Goal: Task Accomplishment & Management: Complete application form

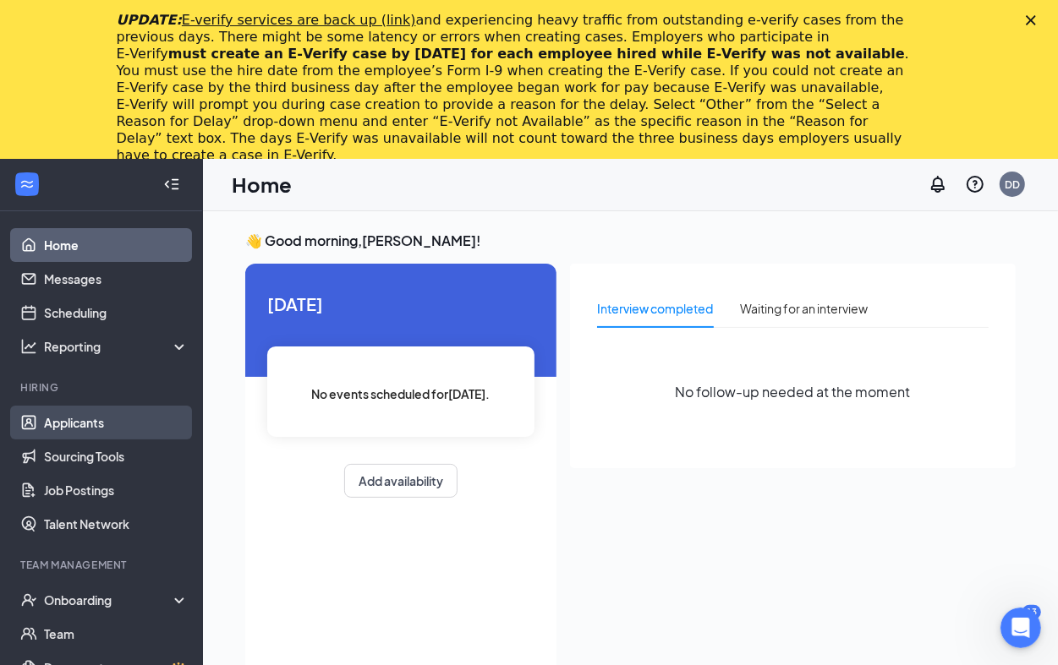
click at [86, 424] on link "Applicants" at bounding box center [116, 423] width 145 height 34
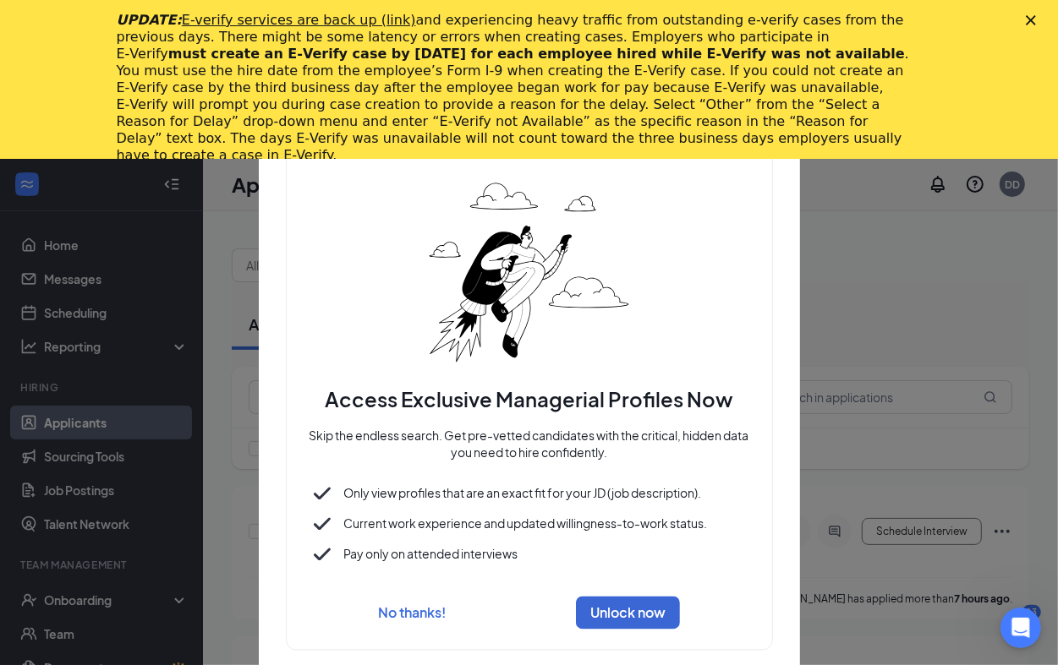
click at [1036, 15] on icon "Close" at bounding box center [1031, 20] width 10 height 10
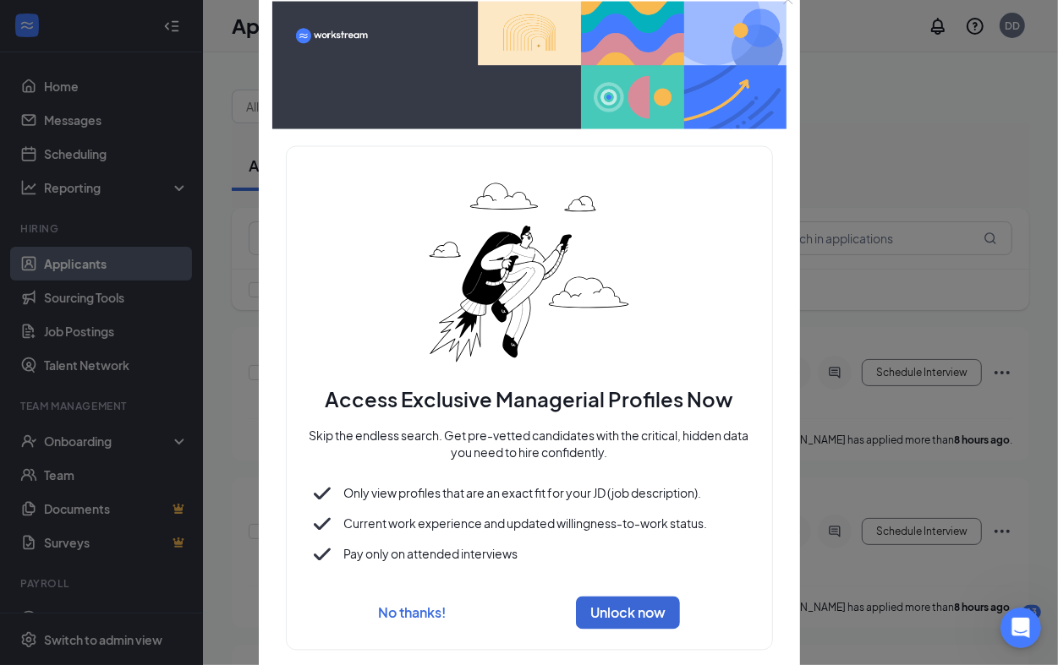
click at [419, 615] on button "No thanks!" at bounding box center [412, 614] width 68 height 18
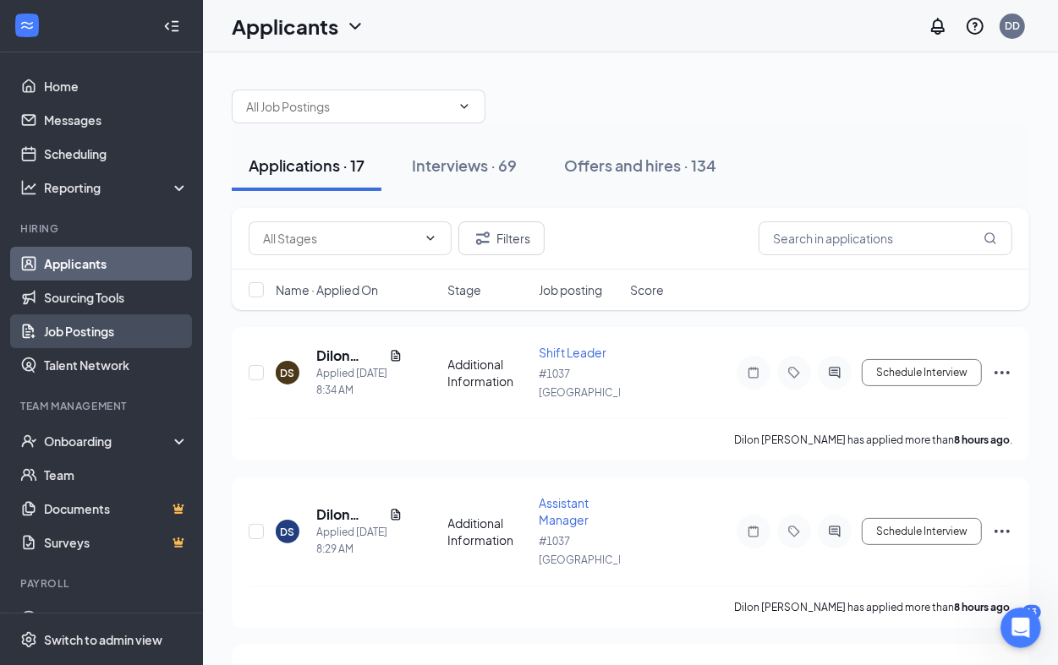
click at [107, 324] on link "Job Postings" at bounding box center [116, 332] width 145 height 34
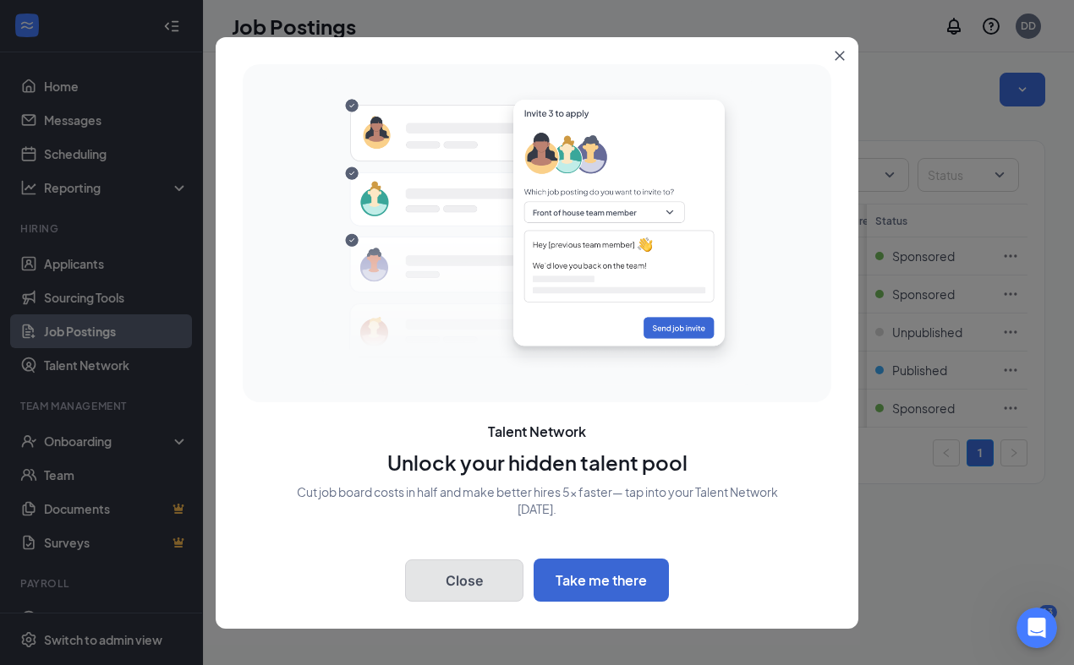
click at [475, 586] on button "Close" at bounding box center [464, 581] width 118 height 42
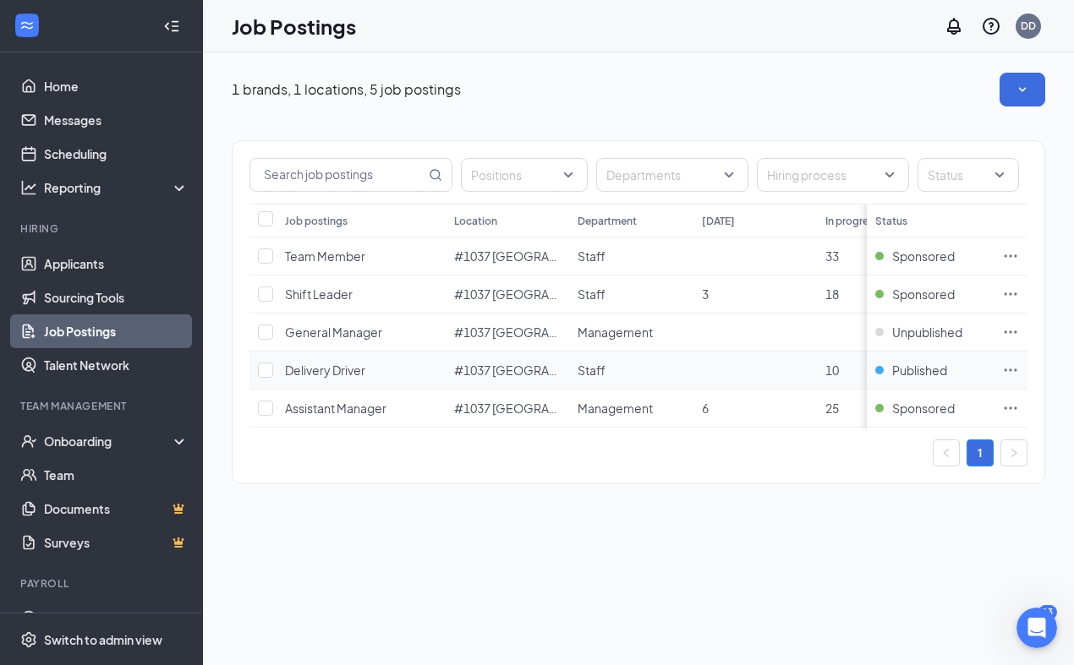
click at [1005, 374] on icon "Ellipses" at bounding box center [1010, 370] width 17 height 17
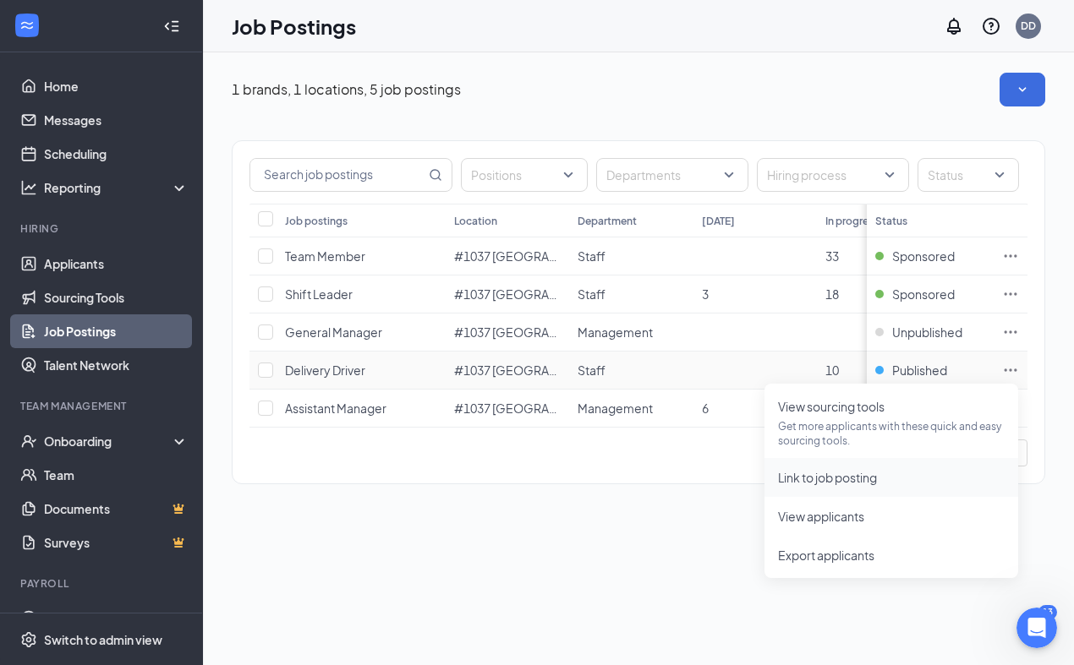
click at [869, 474] on span "Link to job posting" at bounding box center [827, 477] width 99 height 15
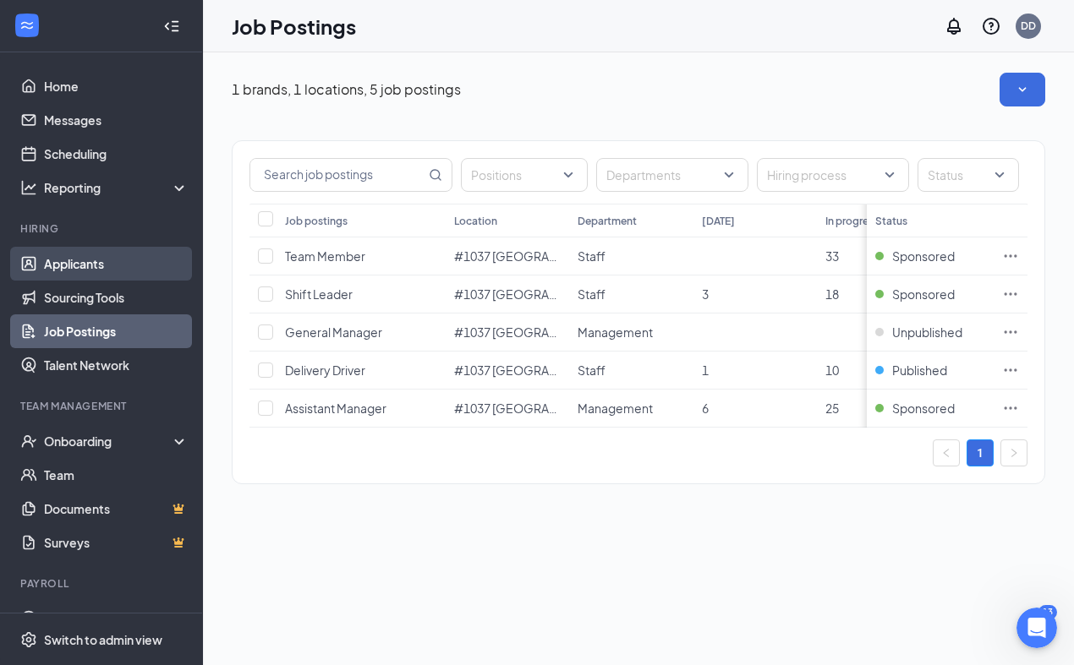
click at [91, 265] on link "Applicants" at bounding box center [116, 264] width 145 height 34
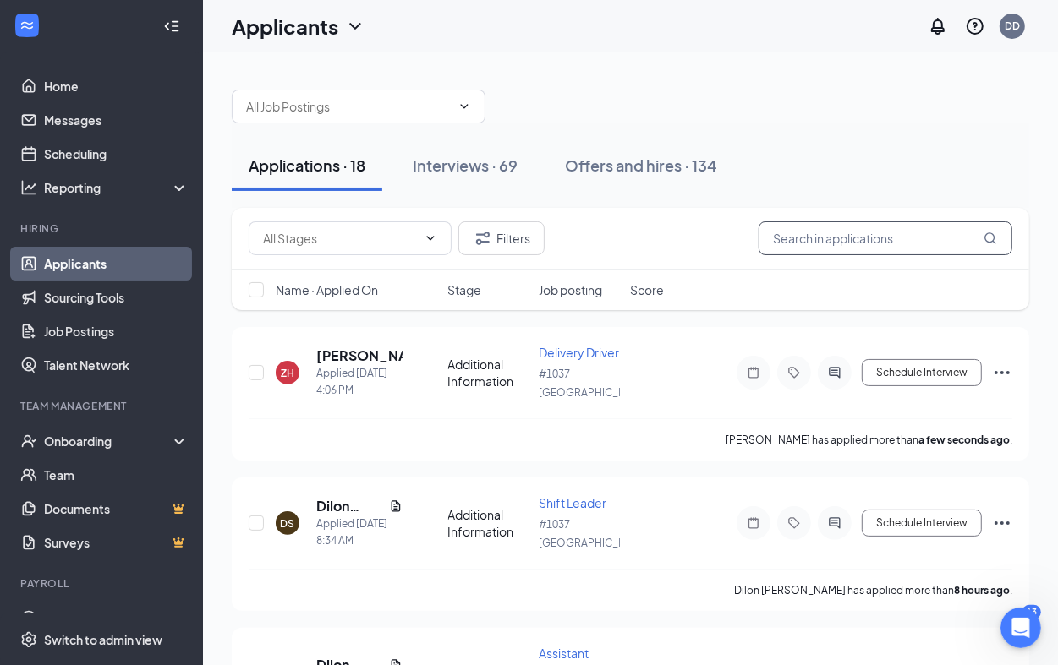
click at [882, 247] on input "text" at bounding box center [886, 239] width 254 height 34
click at [844, 245] on input "text" at bounding box center [886, 239] width 254 height 34
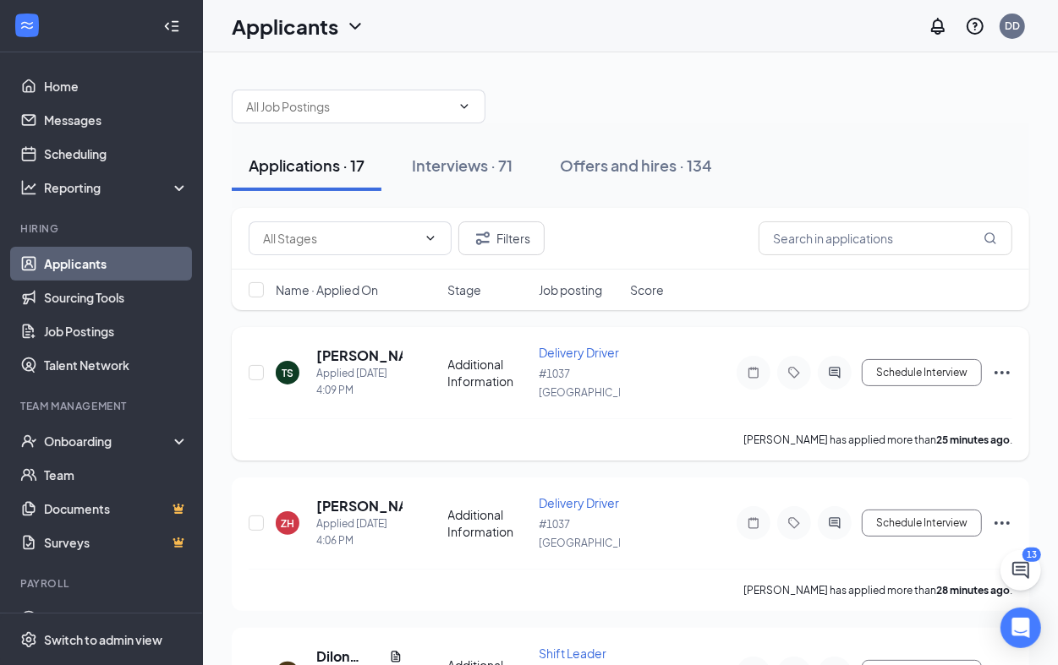
click at [998, 378] on icon "Ellipses" at bounding box center [1002, 373] width 20 height 20
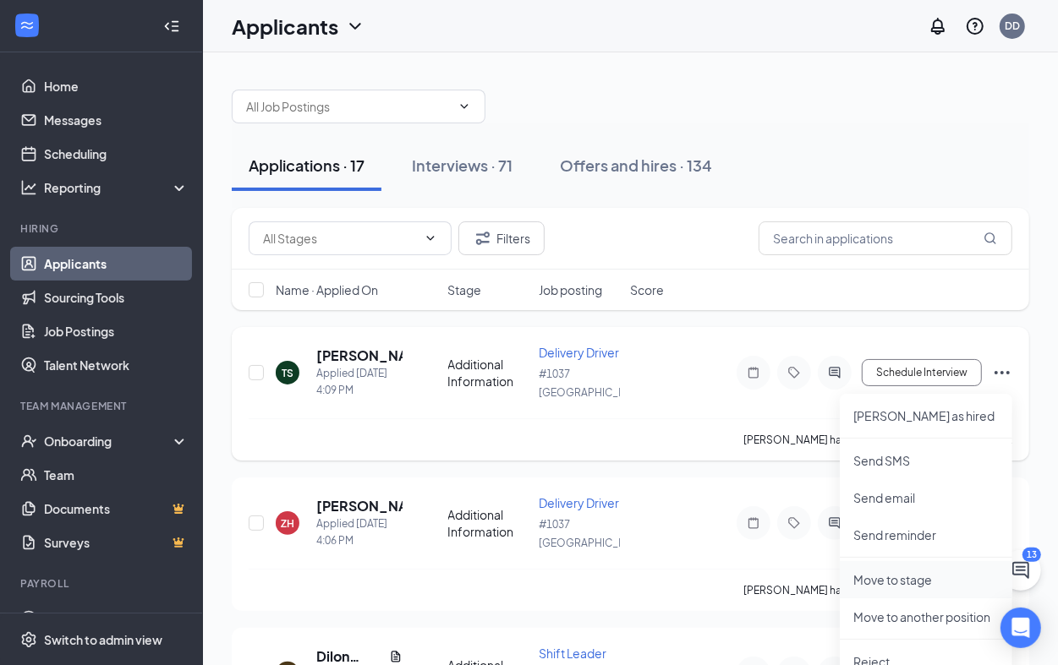
click at [905, 580] on p "Move to stage" at bounding box center [925, 580] width 145 height 17
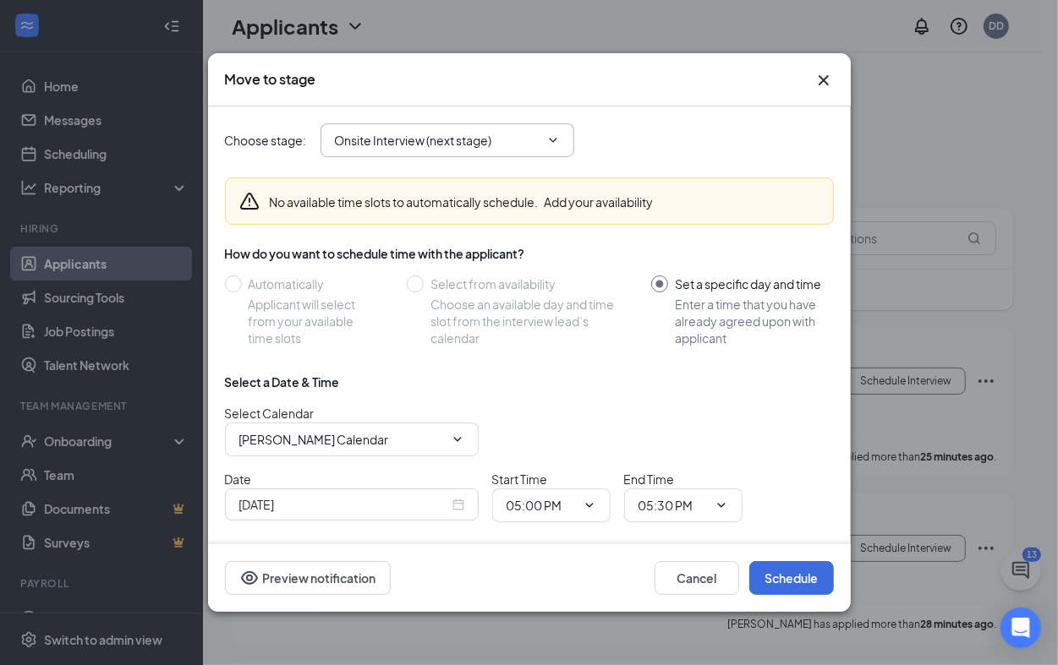
click at [463, 138] on input "Onsite Interview (next stage)" at bounding box center [437, 140] width 205 height 19
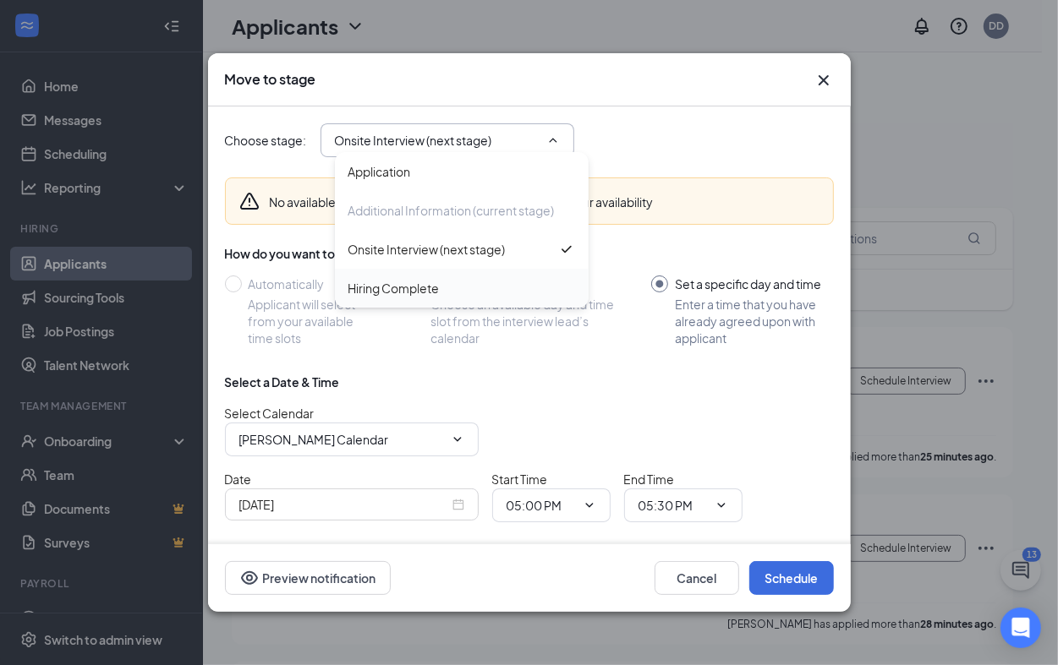
click at [398, 288] on div "Hiring Complete" at bounding box center [393, 288] width 91 height 19
type input "Hiring Complete"
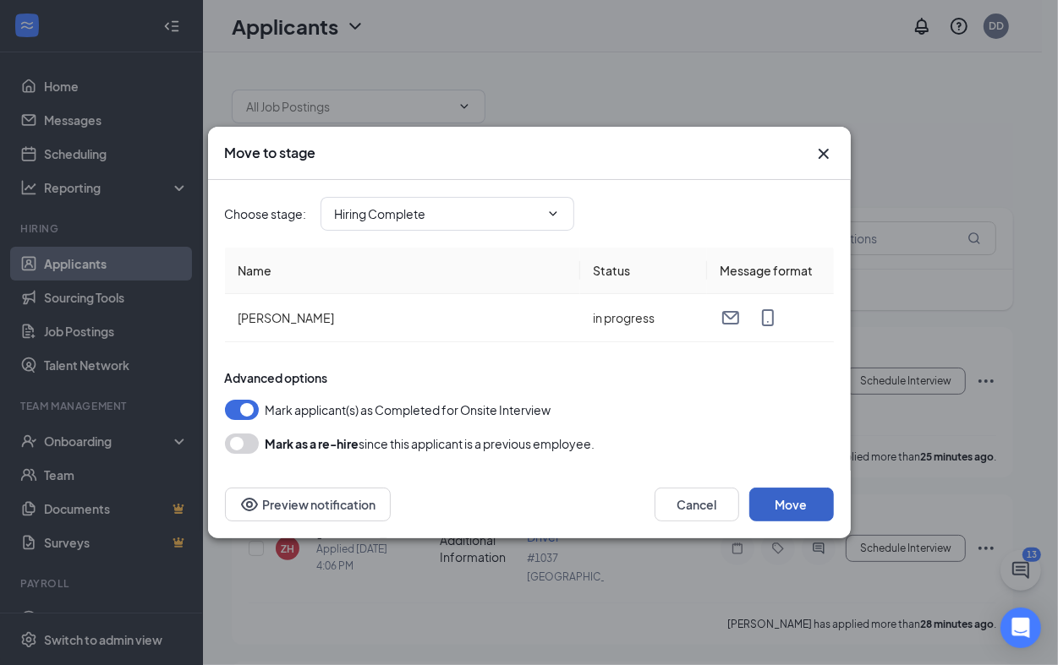
click at [803, 496] on button "Move" at bounding box center [791, 505] width 85 height 34
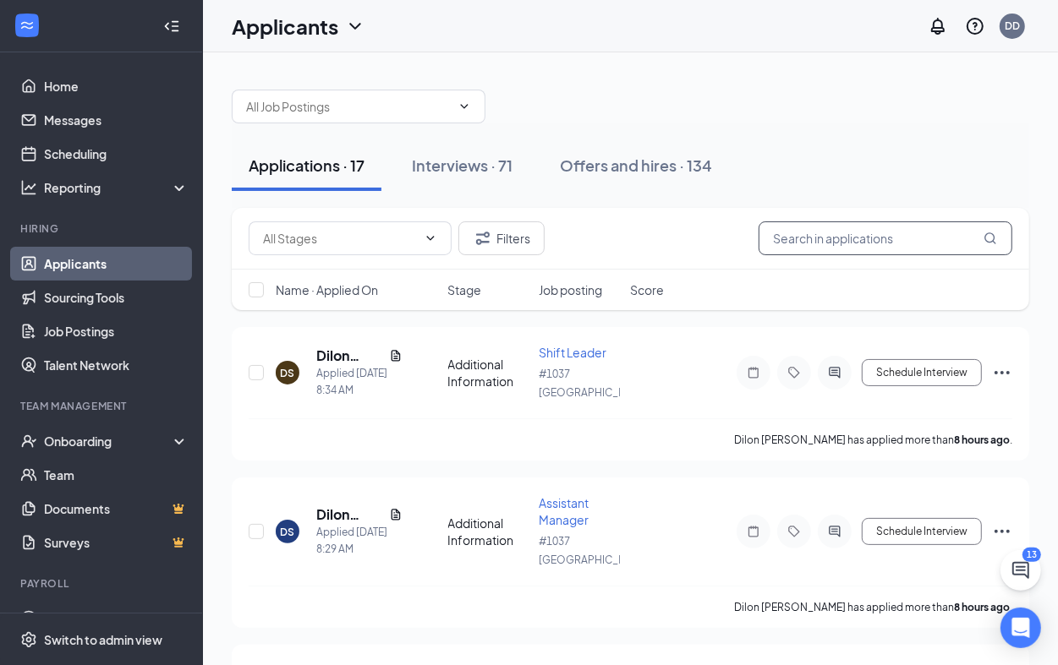
click at [867, 239] on input "text" at bounding box center [886, 239] width 254 height 34
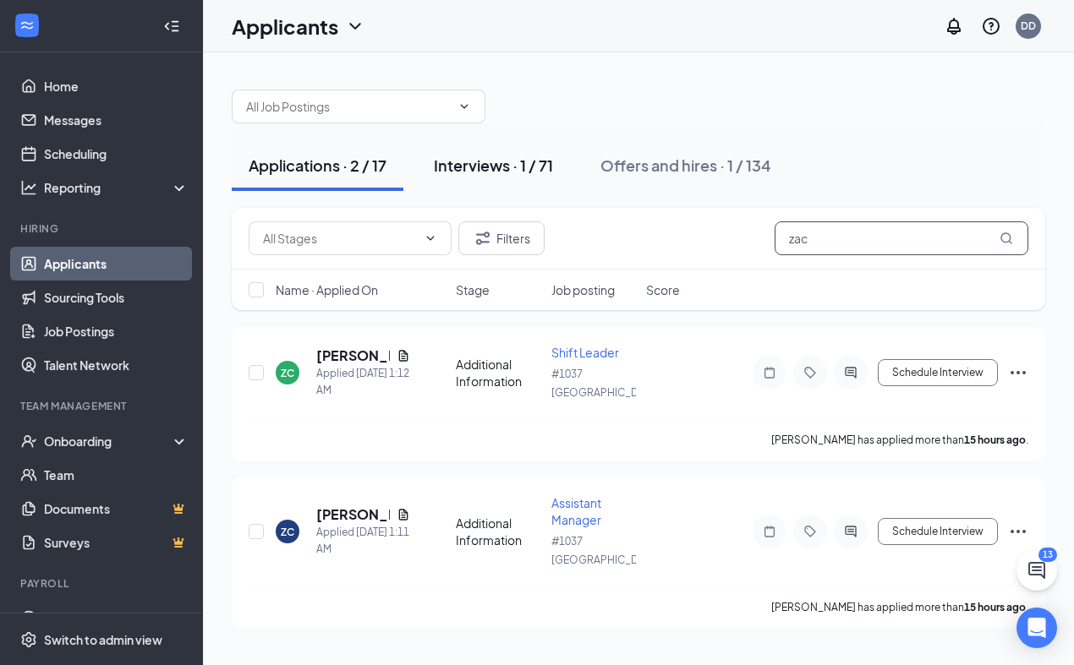
type input "zac"
click at [490, 169] on div "Interviews · 1 / 71" at bounding box center [493, 165] width 119 height 21
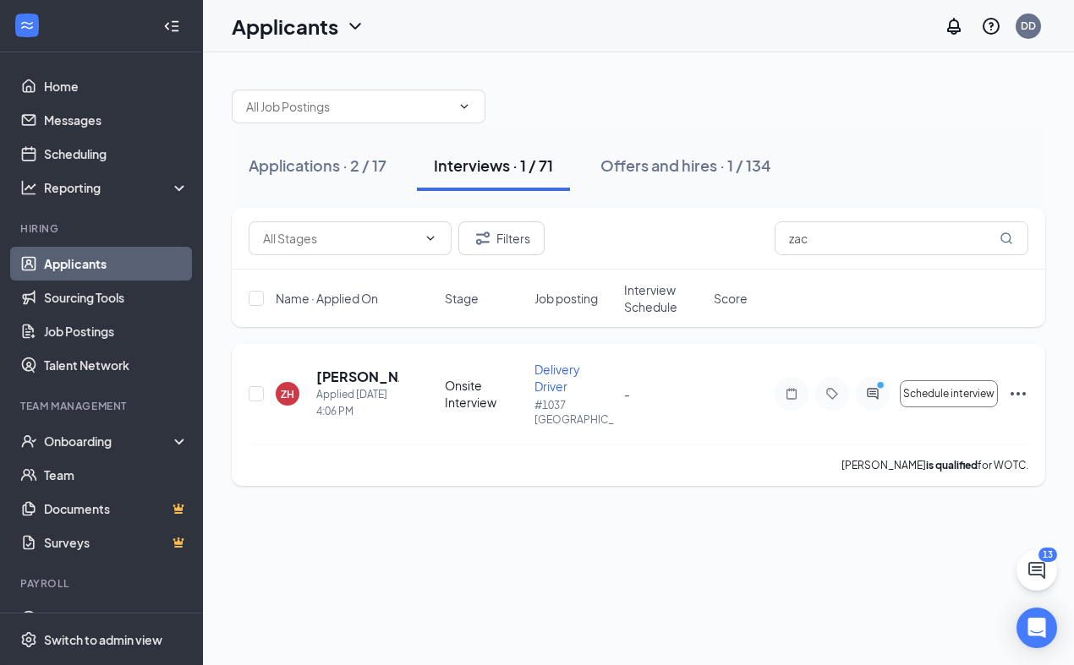
click at [1017, 396] on icon "Ellipses" at bounding box center [1018, 393] width 15 height 3
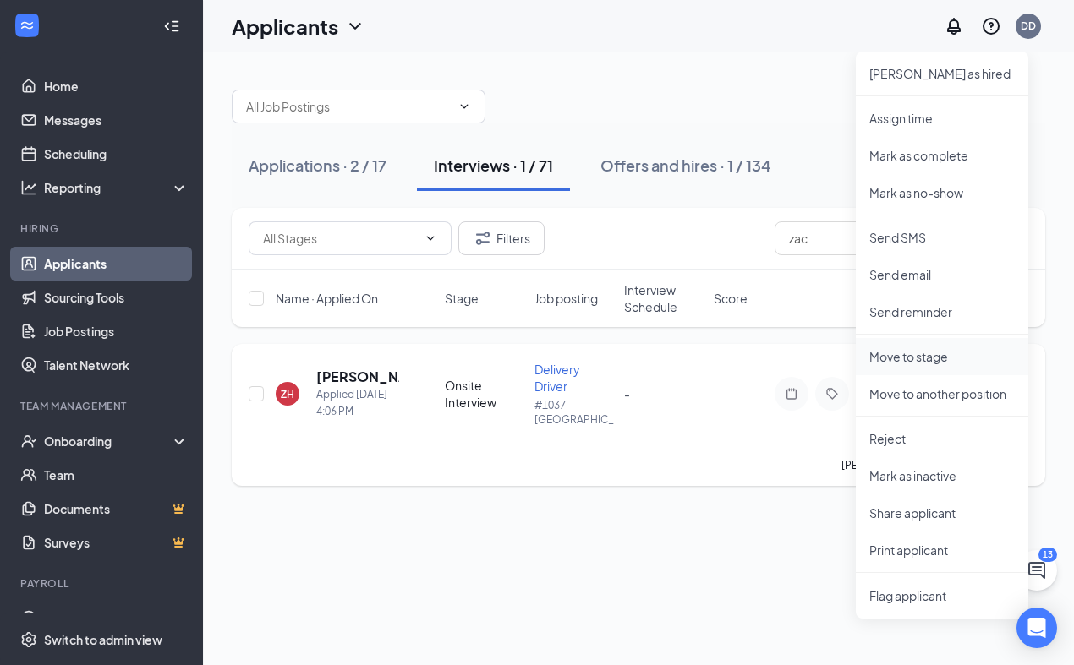
click at [956, 355] on p "Move to stage" at bounding box center [941, 356] width 145 height 17
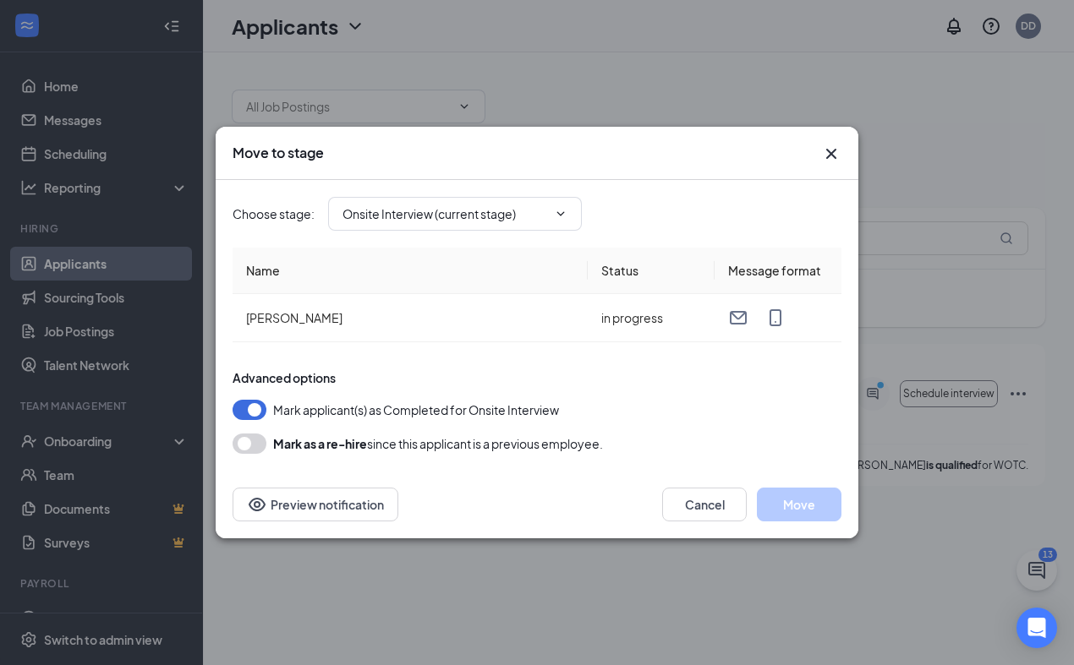
type input "Hiring Complete (final stage)"
click at [796, 508] on button "Move" at bounding box center [799, 505] width 85 height 34
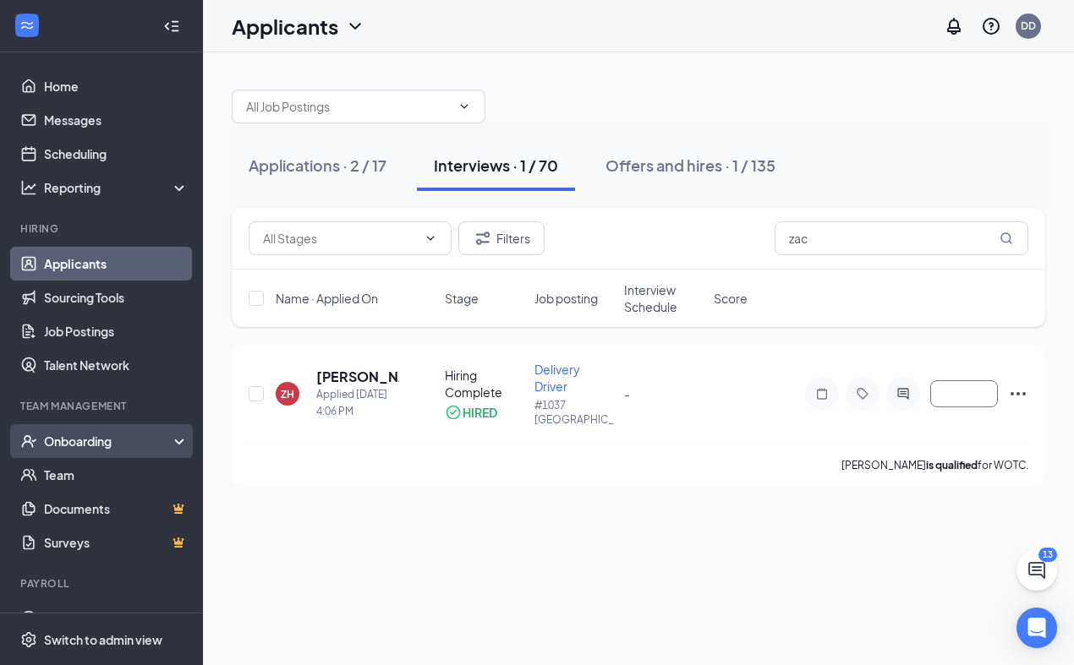
click at [89, 433] on div "Onboarding" at bounding box center [109, 441] width 130 height 17
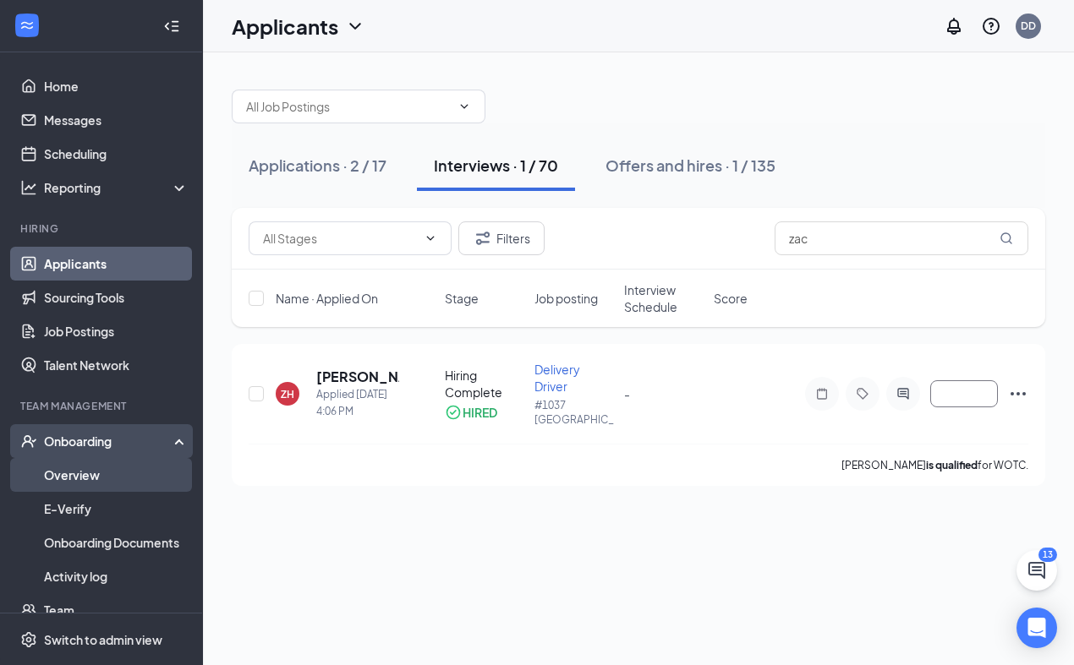
click at [97, 478] on link "Overview" at bounding box center [116, 475] width 145 height 34
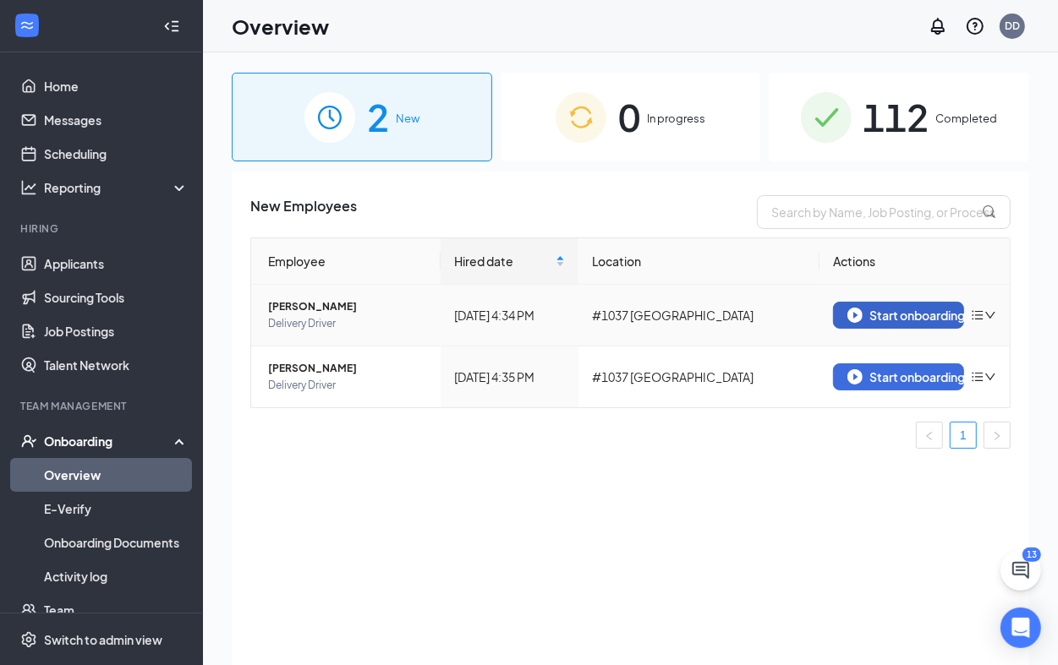
click at [944, 315] on div "Start onboarding" at bounding box center [898, 315] width 102 height 15
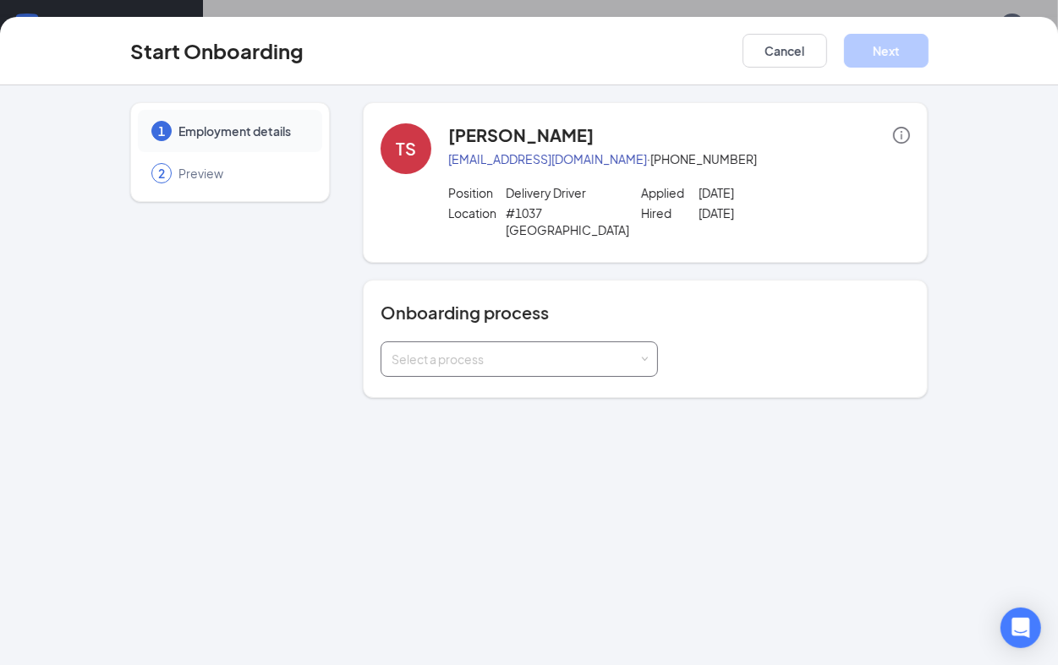
click at [512, 351] on div "Select a process" at bounding box center [516, 359] width 248 height 17
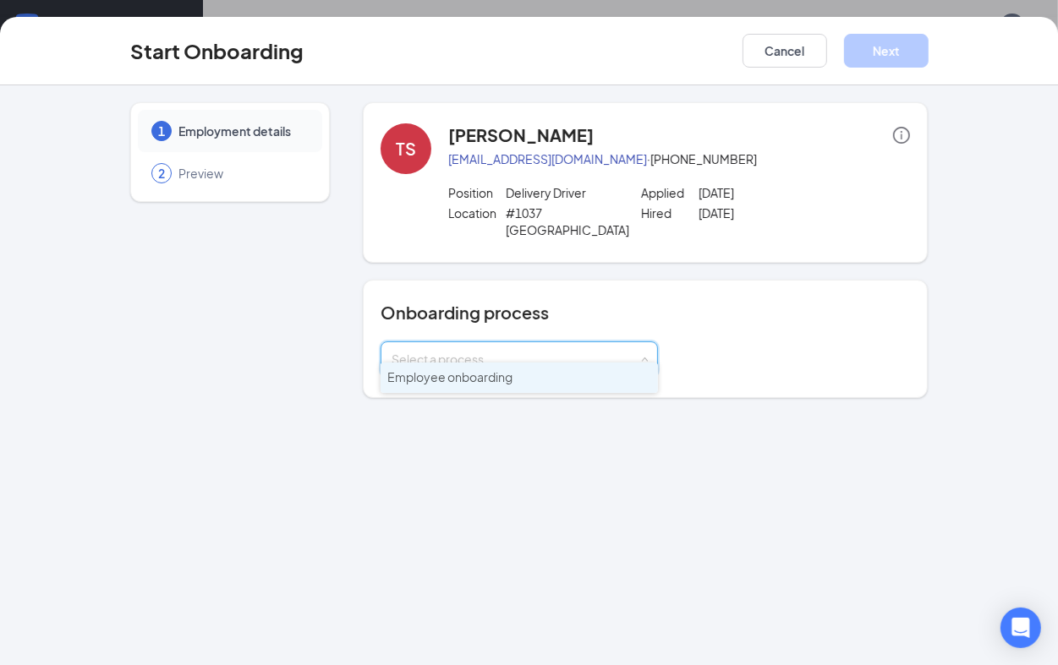
click at [485, 378] on span "Employee onboarding" at bounding box center [449, 377] width 125 height 15
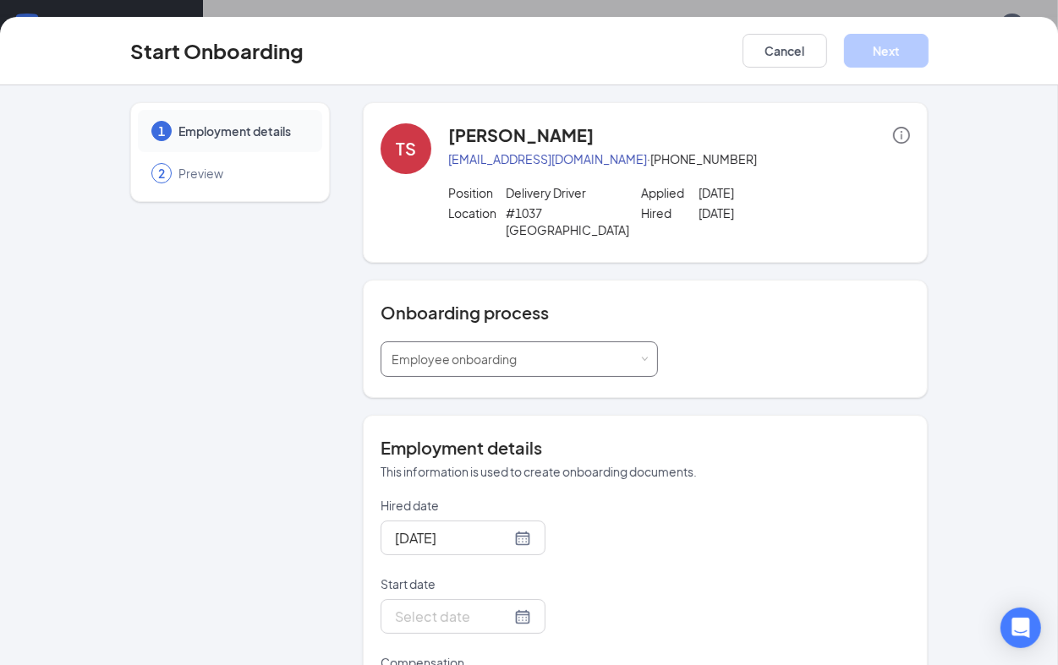
scroll to position [317, 0]
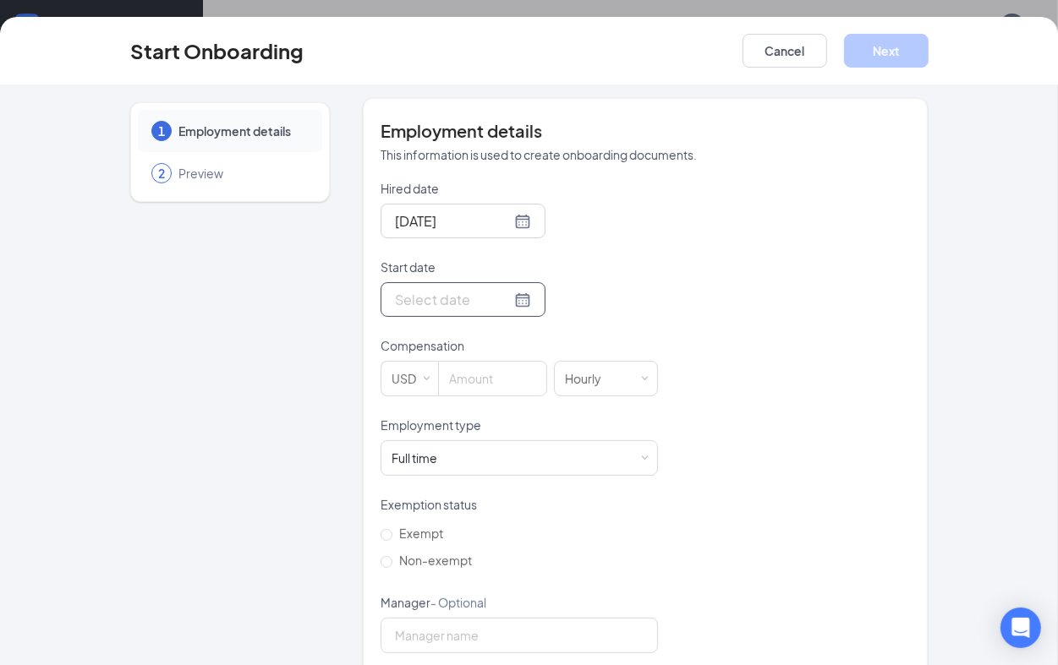
click at [446, 282] on div at bounding box center [463, 299] width 165 height 35
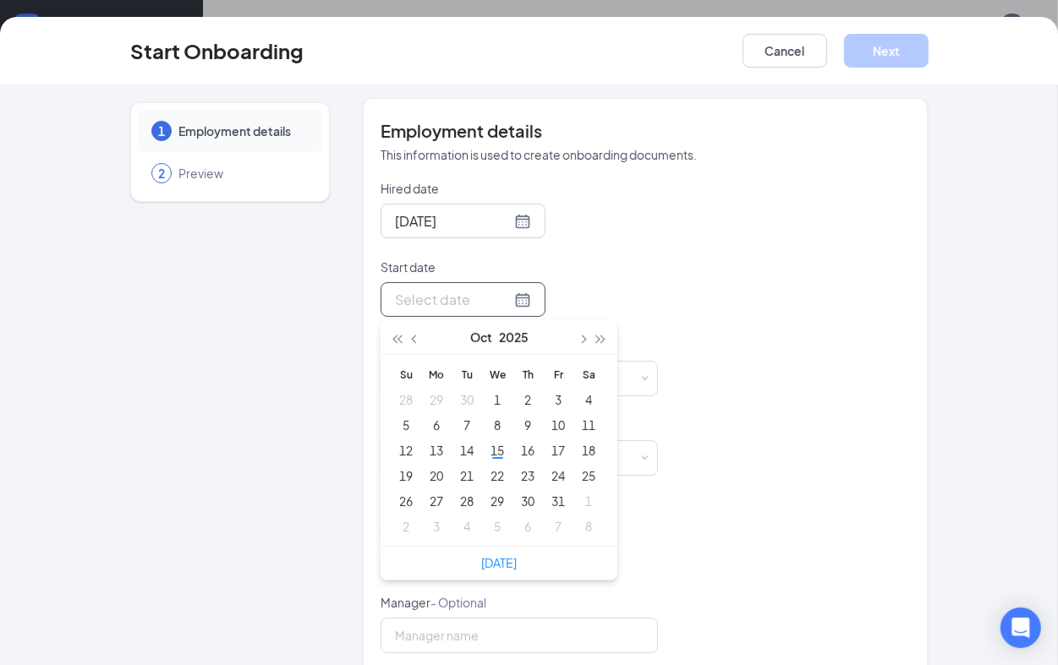
click at [446, 289] on input "Start date" at bounding box center [453, 299] width 116 height 21
type input "[DATE]"
click at [489, 441] on div "15" at bounding box center [497, 451] width 20 height 20
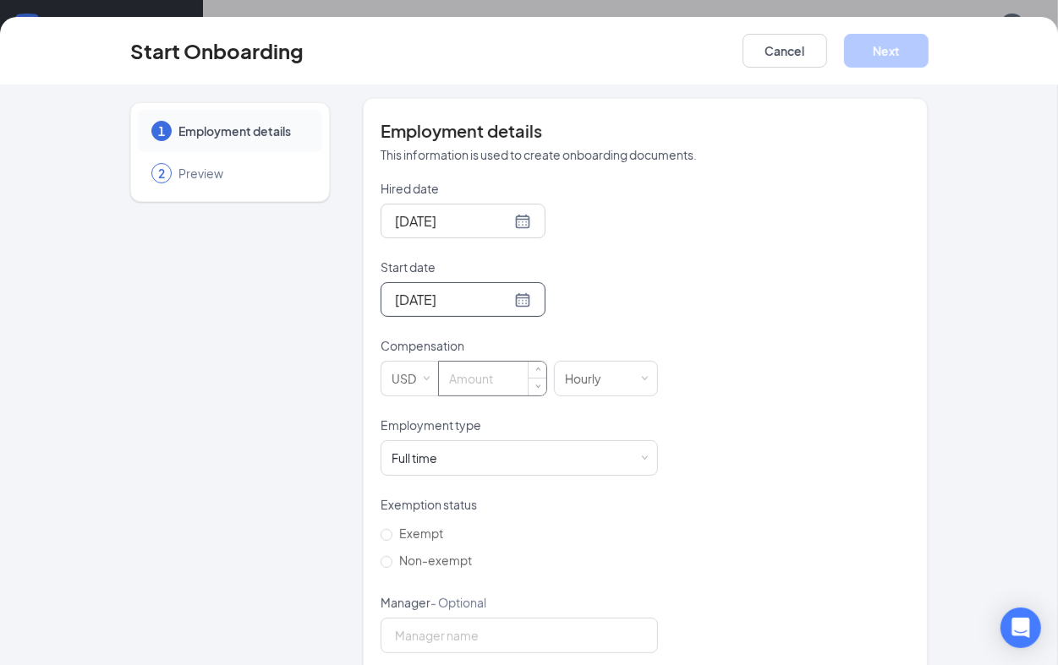
click at [471, 362] on input at bounding box center [492, 379] width 107 height 34
type input "12.48"
click at [293, 440] on div "1 Employment details 2 Preview" at bounding box center [230, 269] width 200 height 969
click at [490, 450] on div "Full time Works 30+ hours per week and is reasonably expected to work" at bounding box center [519, 458] width 255 height 34
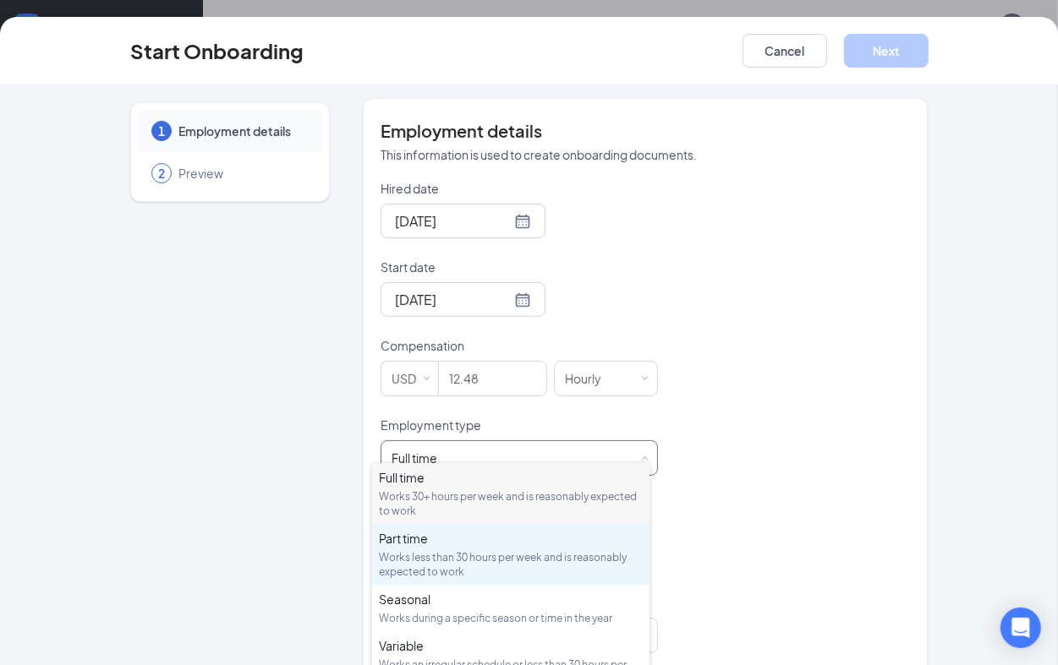
click at [449, 550] on div "Works less than 30 hours per week and is reasonably expected to work" at bounding box center [511, 564] width 264 height 29
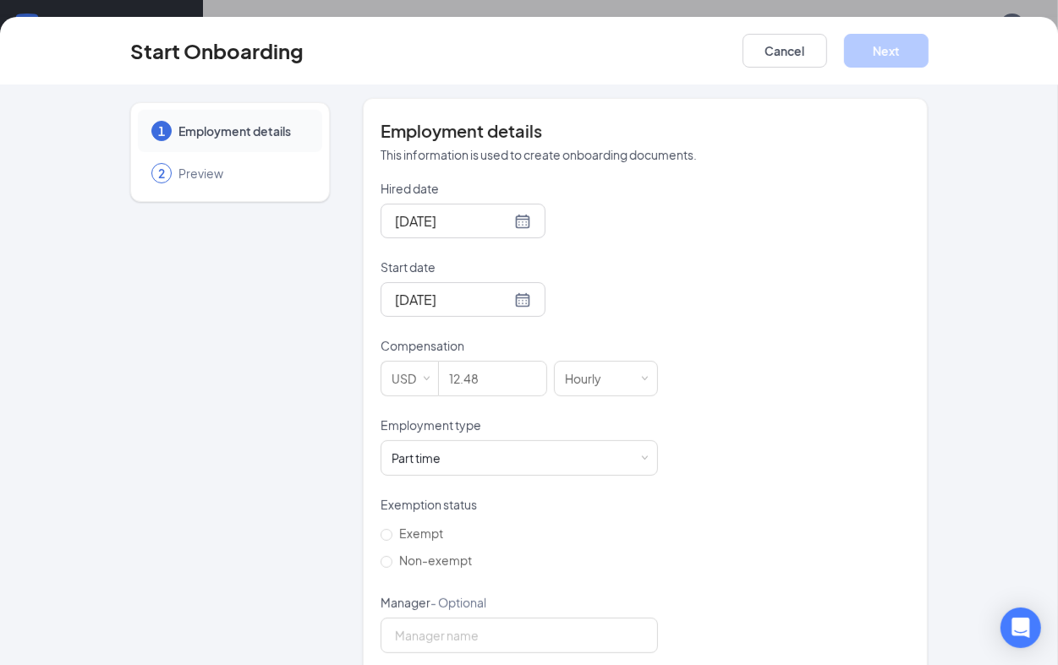
click at [285, 475] on div "1 Employment details 2 Preview" at bounding box center [230, 269] width 200 height 969
click at [381, 556] on input "Non-exempt" at bounding box center [387, 562] width 12 height 12
radio input "true"
click at [150, 428] on div "1 Employment details 2 Preview" at bounding box center [230, 269] width 200 height 969
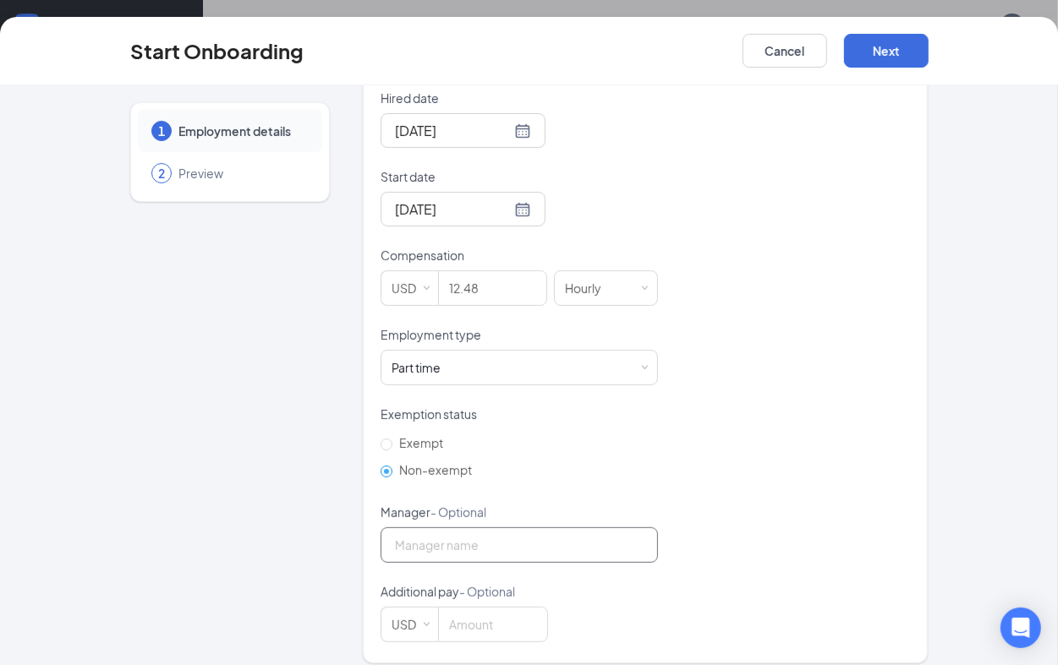
click at [393, 528] on input "Manager - Optional" at bounding box center [519, 546] width 277 height 36
type input "[PERSON_NAME]"
click at [313, 500] on div "1 Employment details 2 Preview" at bounding box center [230, 179] width 200 height 969
click at [876, 61] on button "Next" at bounding box center [886, 51] width 85 height 34
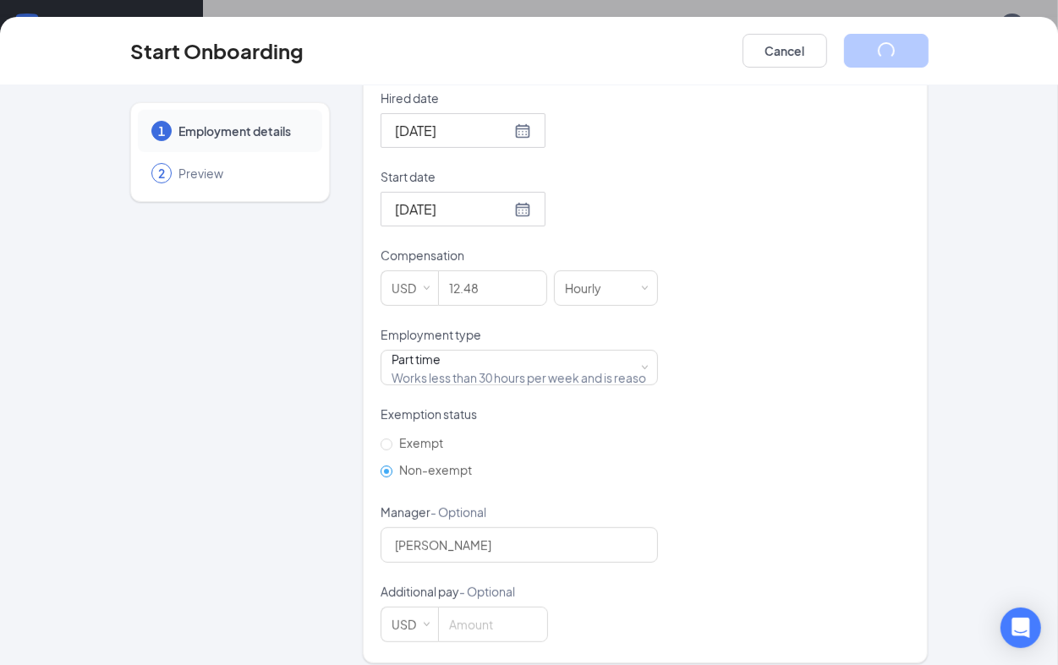
scroll to position [0, 0]
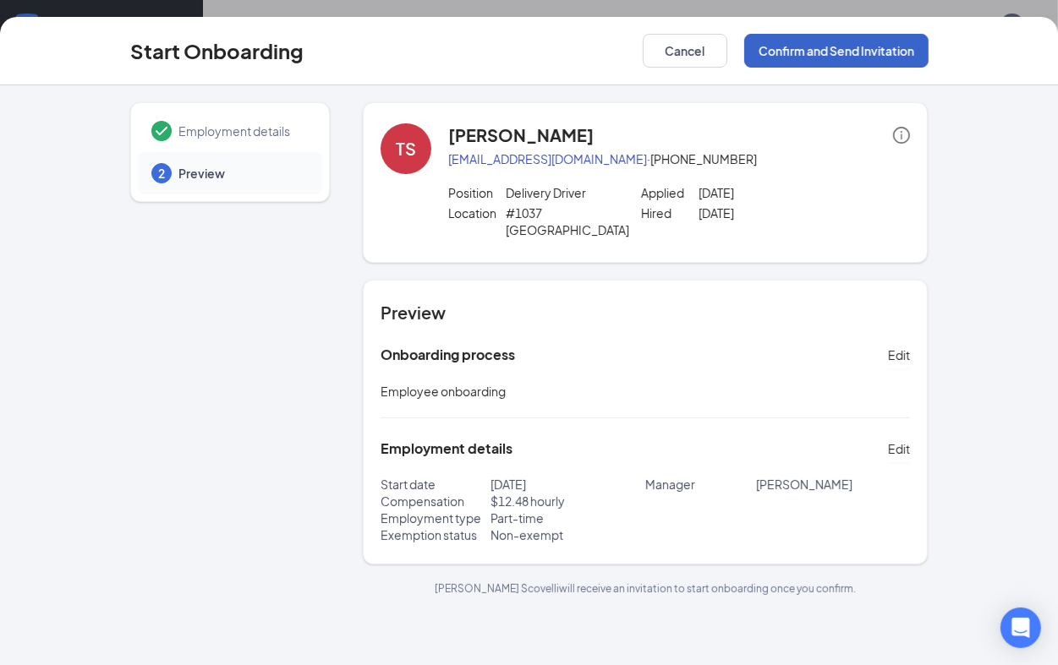
click at [830, 52] on button "Confirm and Send Invitation" at bounding box center [836, 51] width 184 height 34
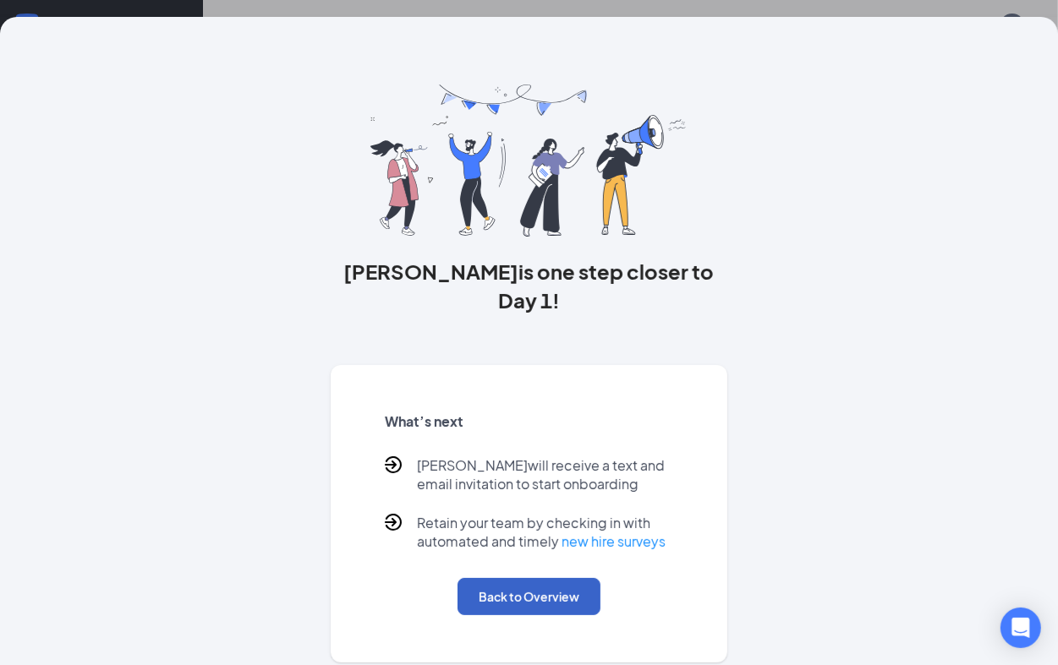
click at [543, 578] on button "Back to Overview" at bounding box center [528, 596] width 143 height 37
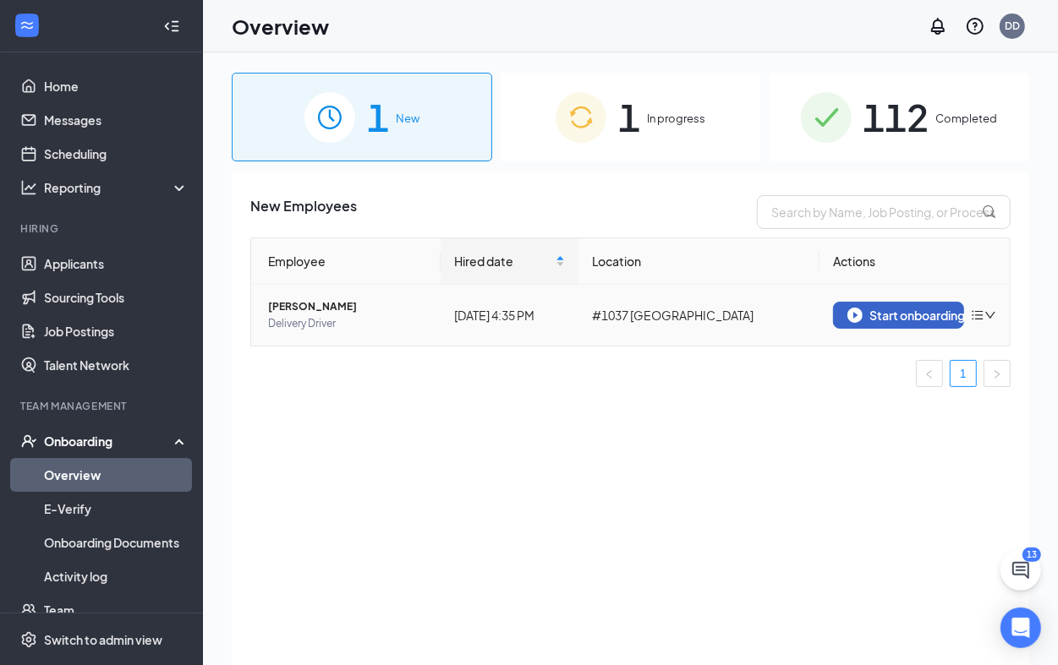
click at [916, 327] on button "Start onboarding" at bounding box center [898, 315] width 131 height 27
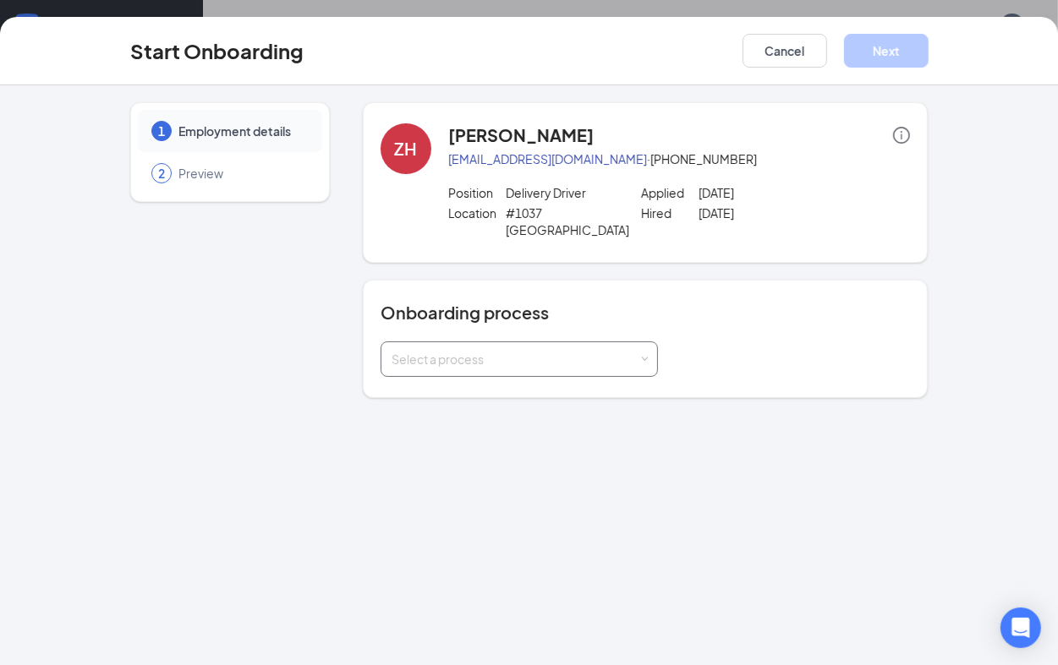
click at [616, 351] on div "Select a process" at bounding box center [516, 359] width 248 height 17
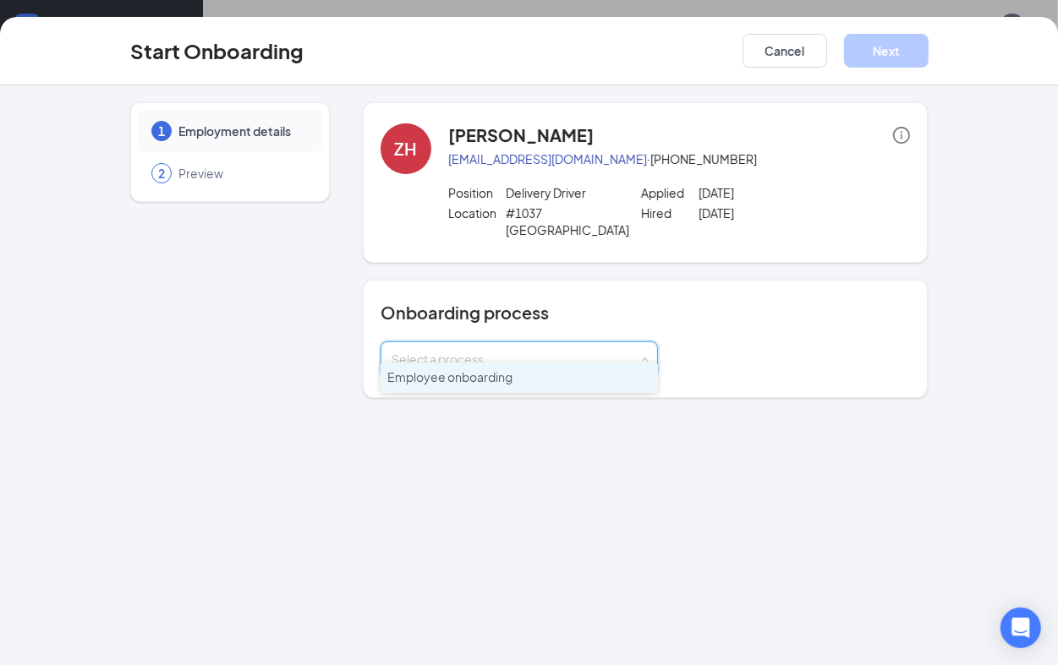
click at [580, 381] on li "Employee onboarding" at bounding box center [519, 378] width 277 height 30
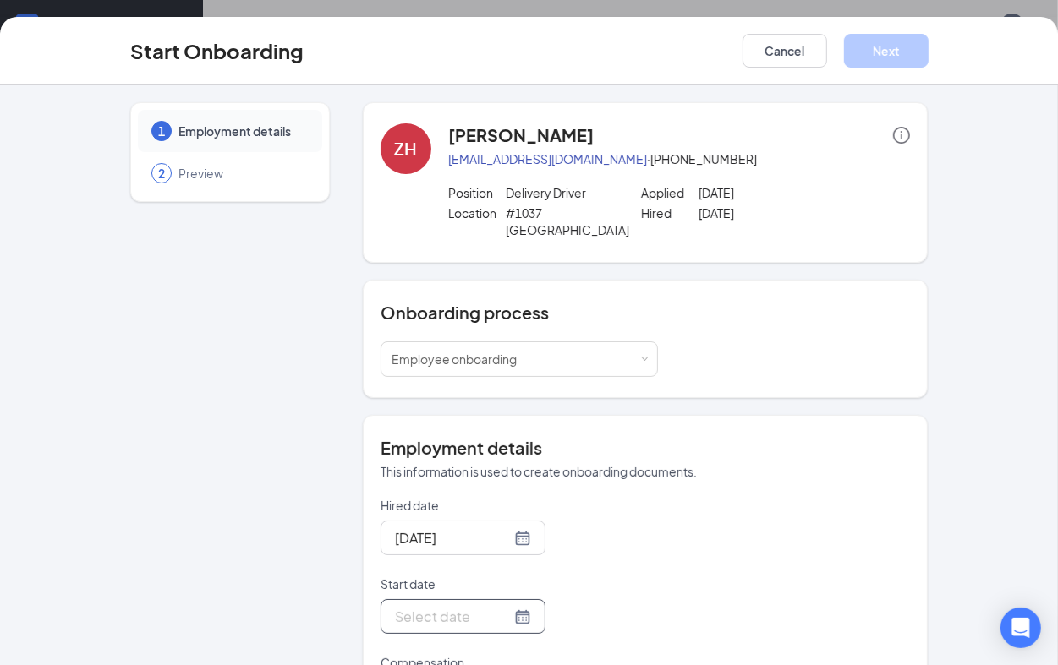
click at [457, 606] on input "Start date" at bounding box center [453, 616] width 116 height 21
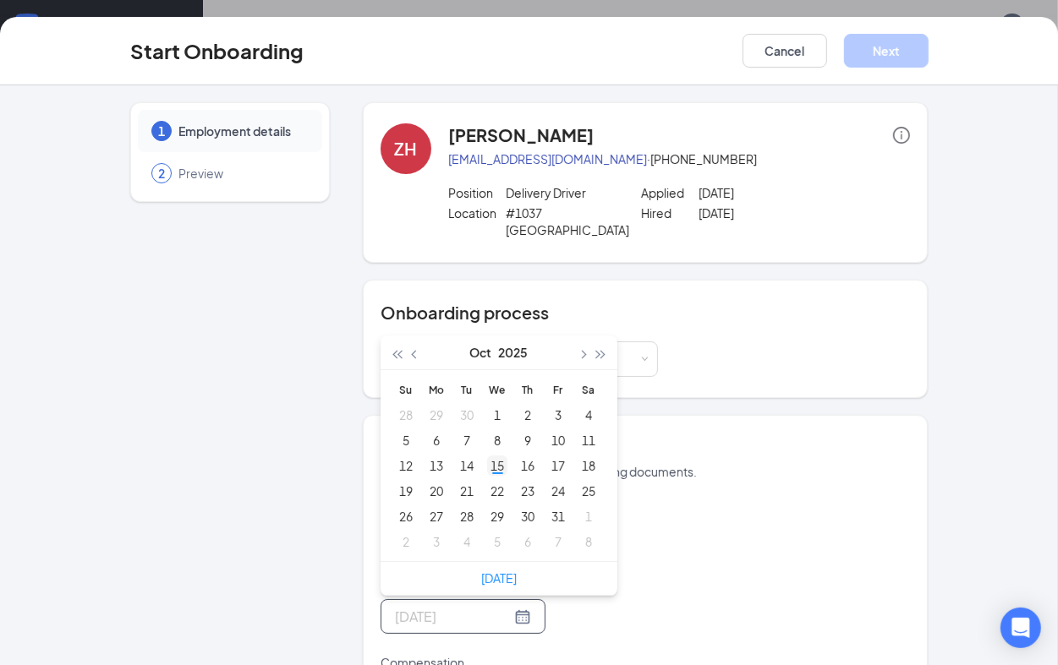
type input "[DATE]"
click at [492, 456] on div "15" at bounding box center [497, 466] width 20 height 20
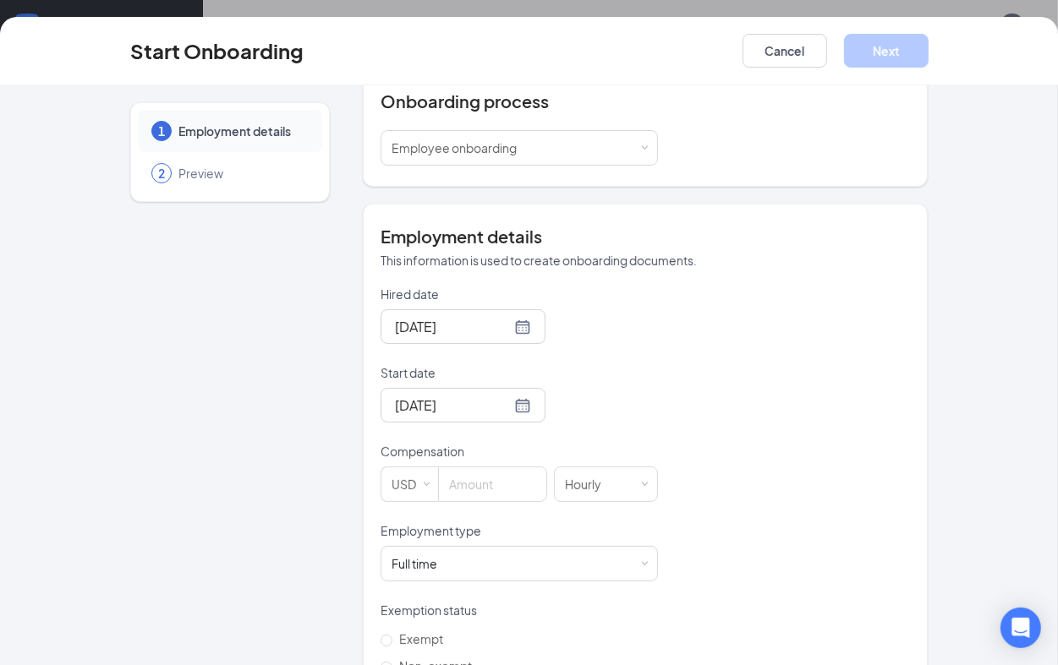
scroll to position [408, 0]
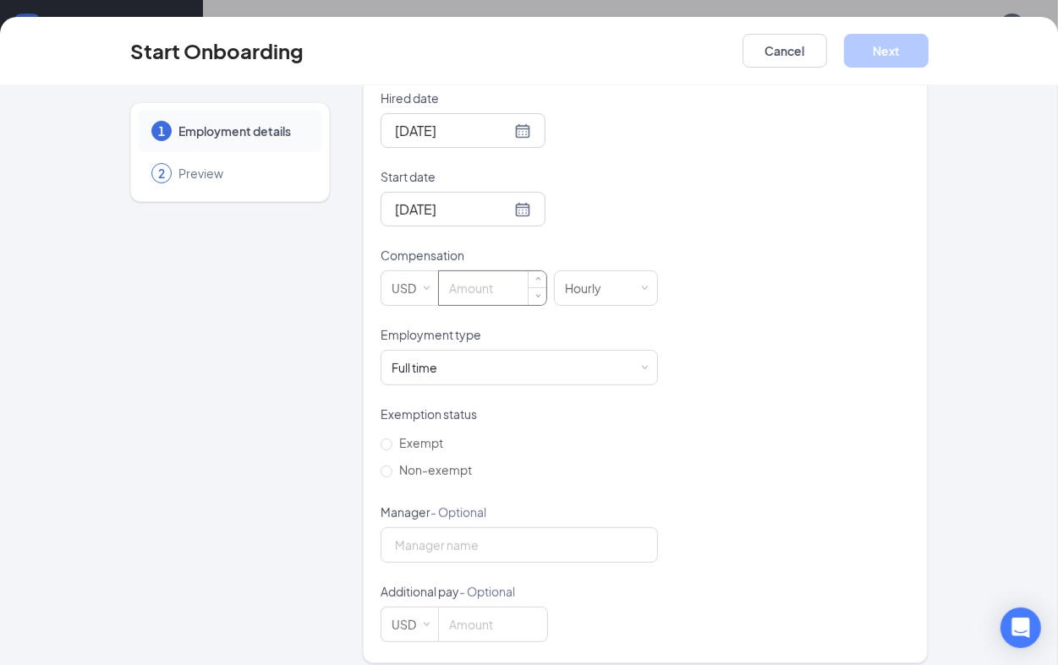
click at [471, 277] on input at bounding box center [492, 288] width 107 height 34
type input "12.48"
click at [475, 355] on div "Full time Works 30+ hours per week and is reasonably expected to work" at bounding box center [519, 368] width 255 height 34
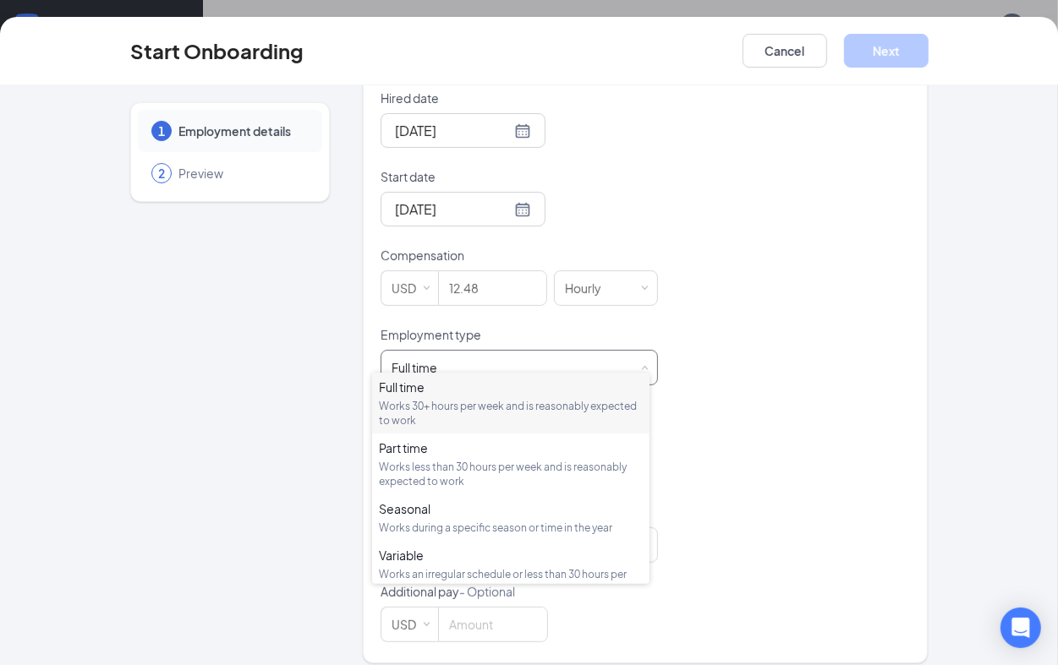
click at [457, 416] on div "Works 30+ hours per week and is reasonably expected to work" at bounding box center [511, 413] width 264 height 29
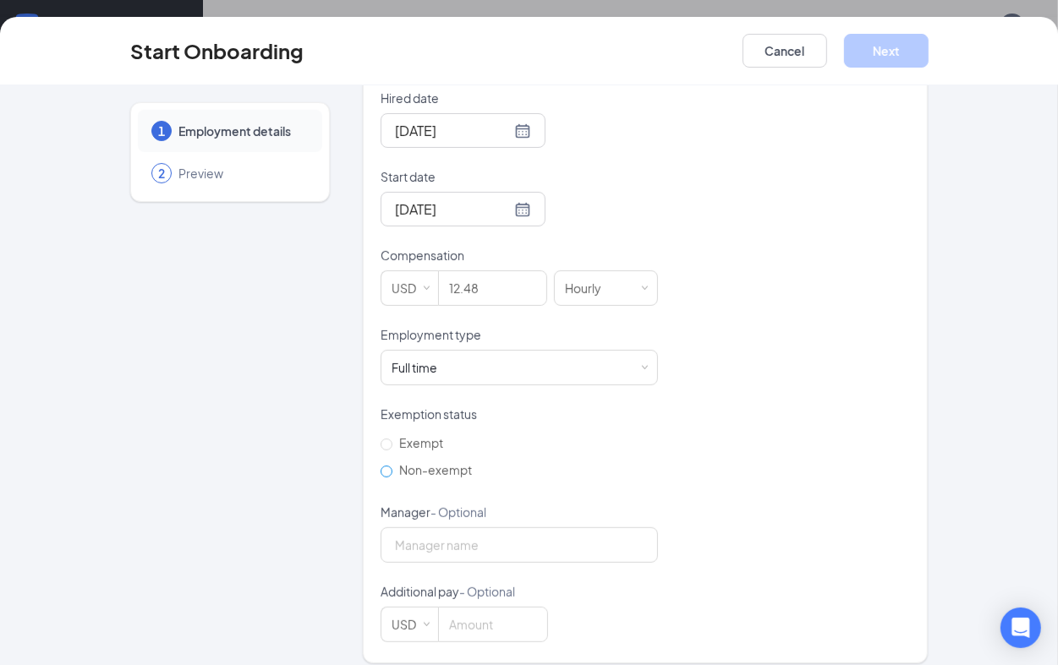
click at [392, 463] on span "Non-exempt" at bounding box center [435, 470] width 86 height 15
click at [387, 466] on input "Non-exempt" at bounding box center [387, 472] width 12 height 12
radio input "true"
click at [435, 529] on input "Manager - Optional" at bounding box center [519, 546] width 277 height 36
type input "[PERSON_NAME]"
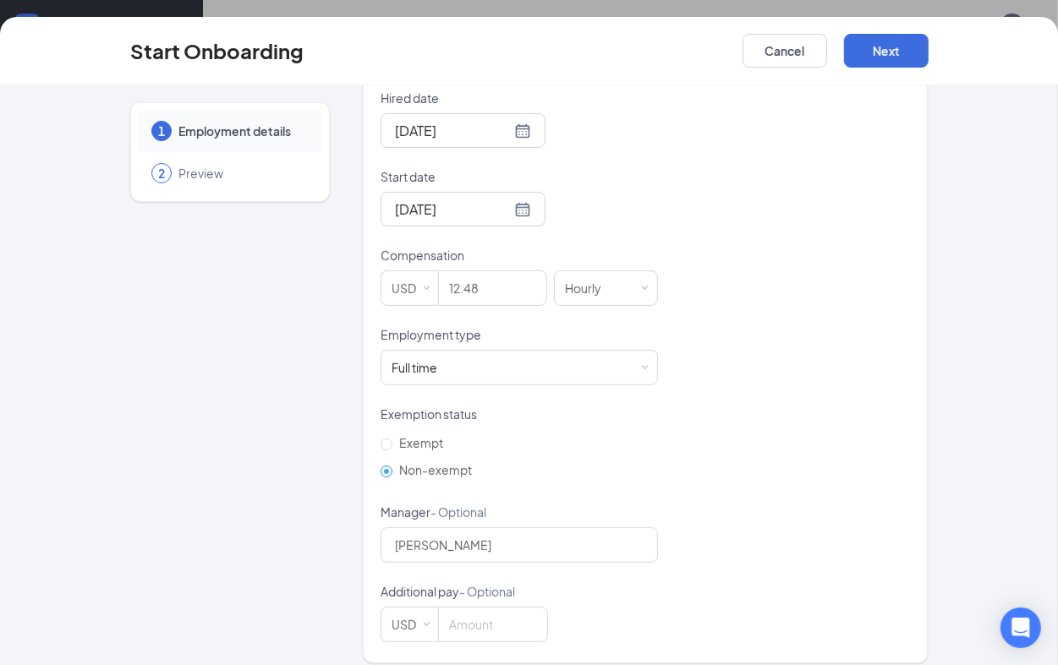
click at [288, 499] on div "1 Employment details 2 Preview" at bounding box center [230, 179] width 200 height 969
click at [874, 47] on button "Next" at bounding box center [886, 51] width 85 height 34
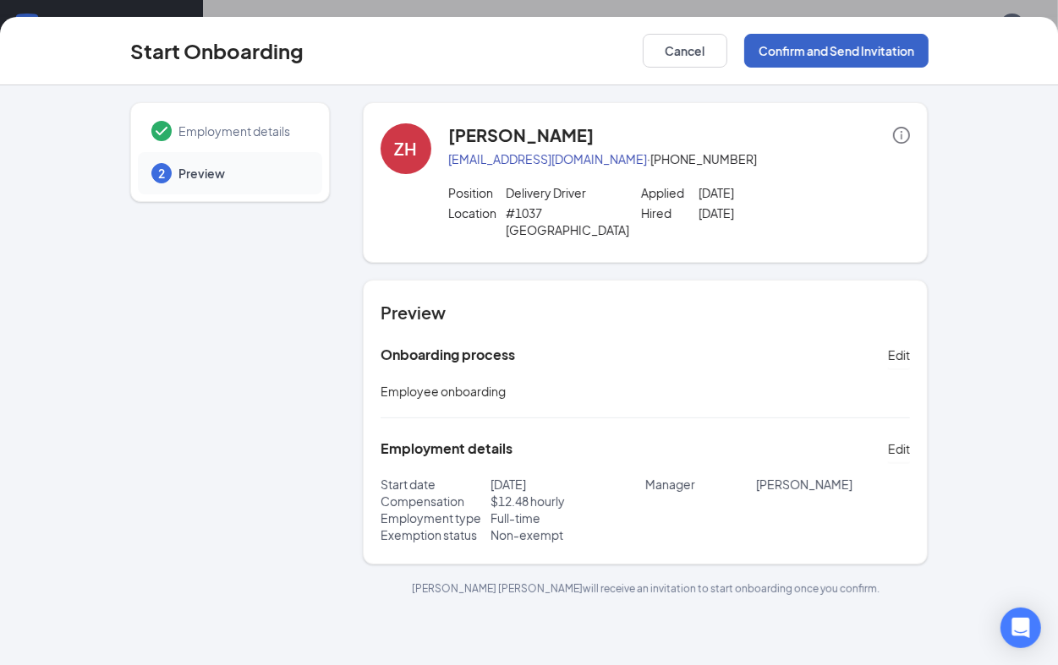
click at [797, 56] on button "Confirm and Send Invitation" at bounding box center [836, 51] width 184 height 34
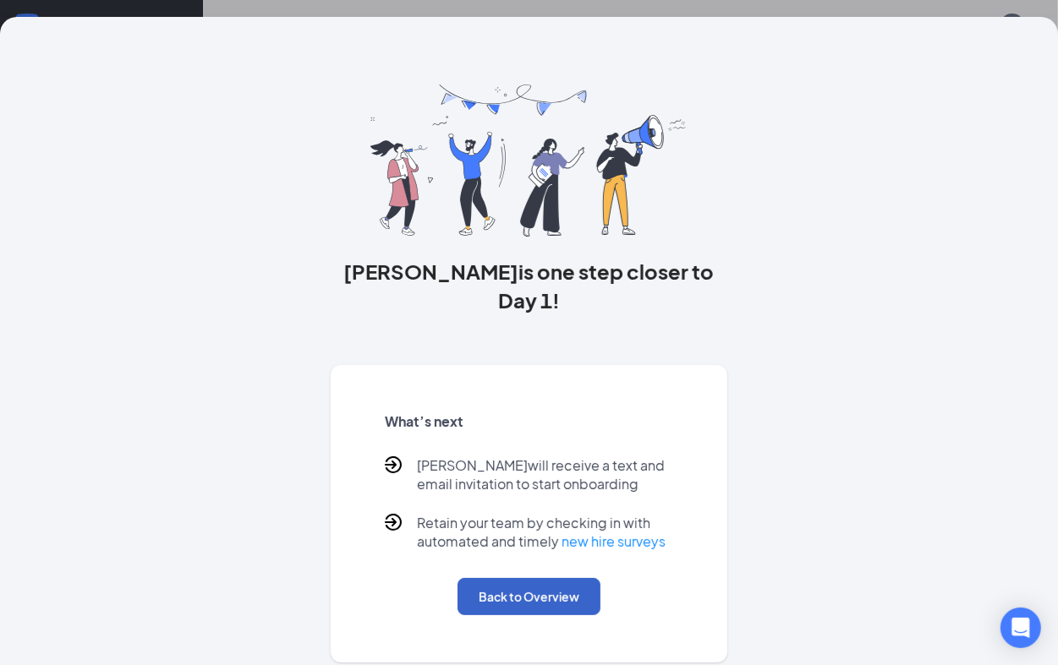
click at [479, 578] on button "Back to Overview" at bounding box center [528, 596] width 143 height 37
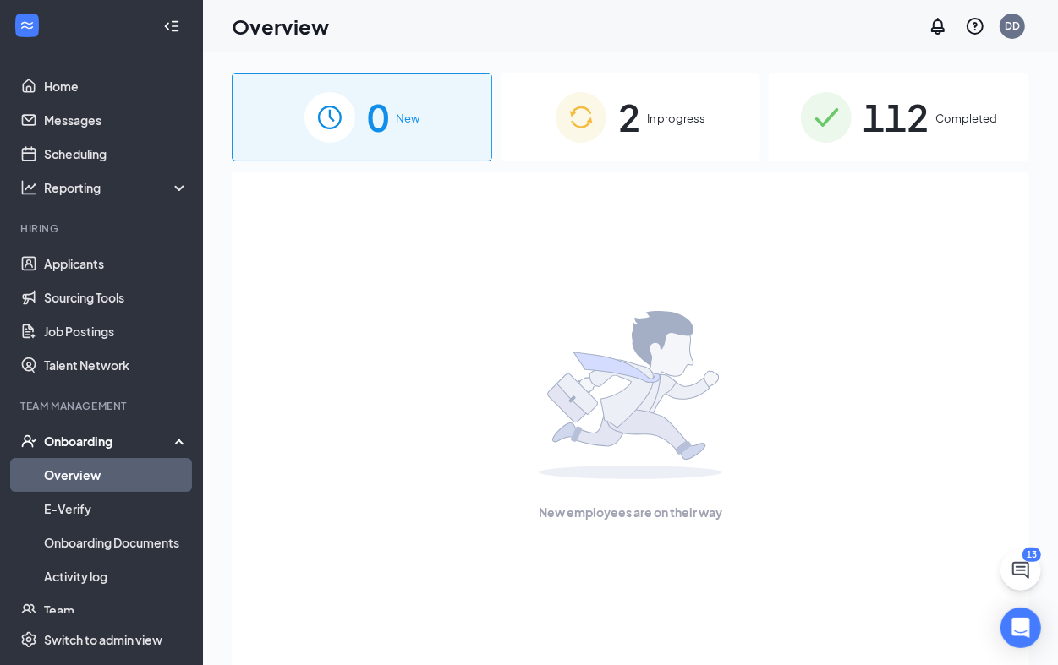
click at [576, 81] on div "2 In progress" at bounding box center [631, 117] width 260 height 89
